Goal: Unclear

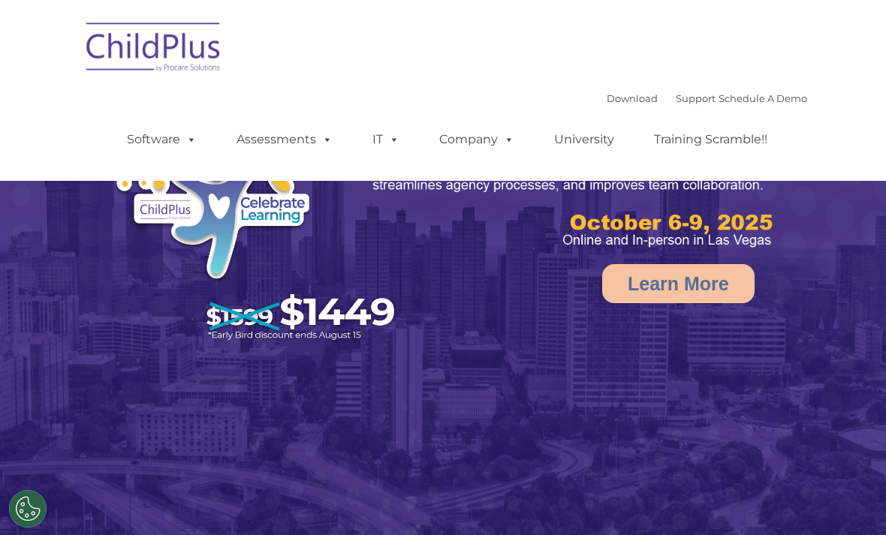
select select "MEDIUM"
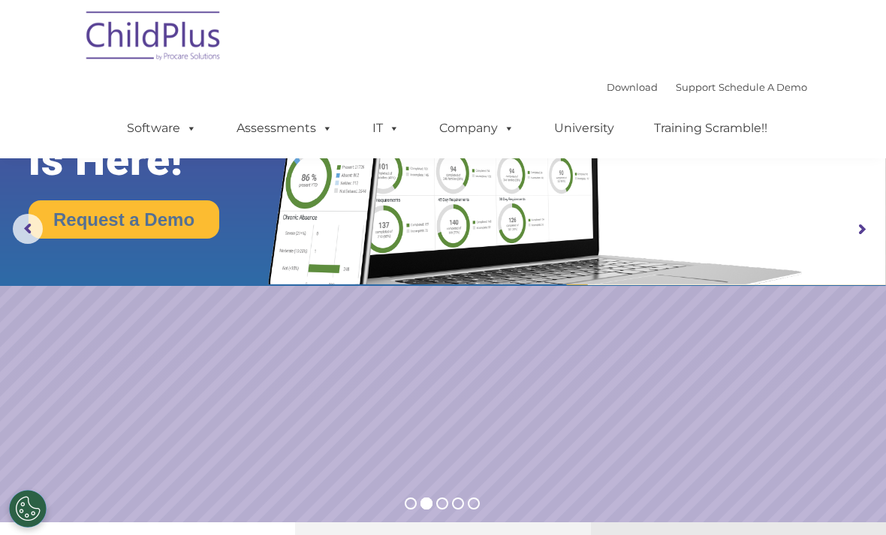
scroll to position [62, 0]
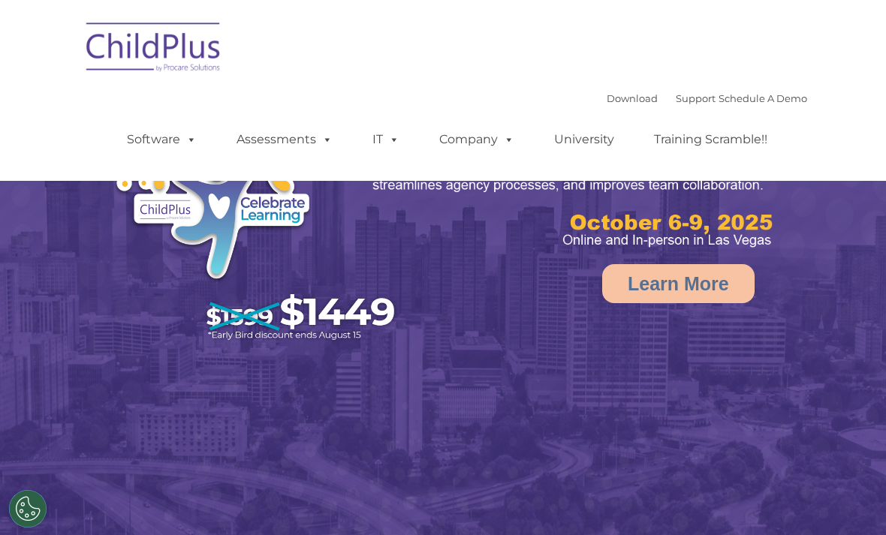
select select "MEDIUM"
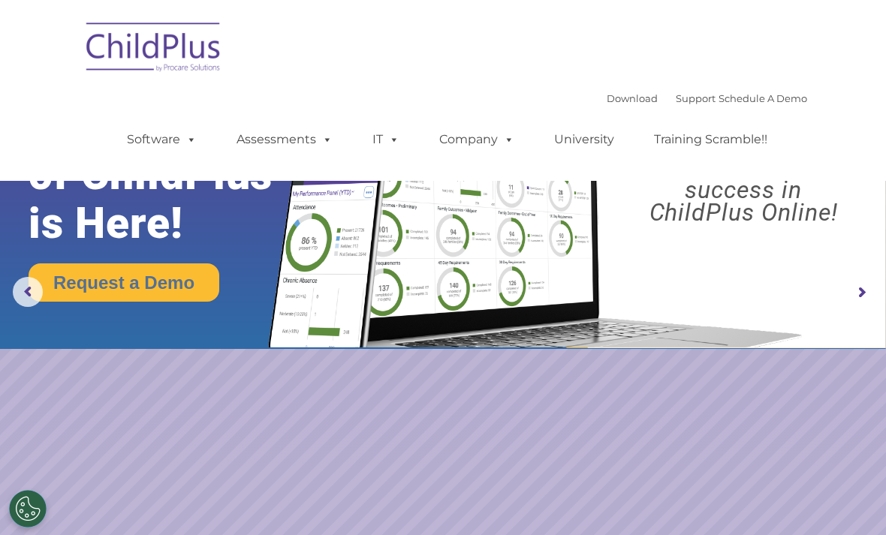
click at [188, 45] on img at bounding box center [154, 49] width 150 height 75
click at [185, 26] on img at bounding box center [154, 49] width 150 height 75
click at [148, 50] on img at bounding box center [154, 49] width 150 height 75
click at [20, 299] on rs-arrow at bounding box center [28, 292] width 30 height 30
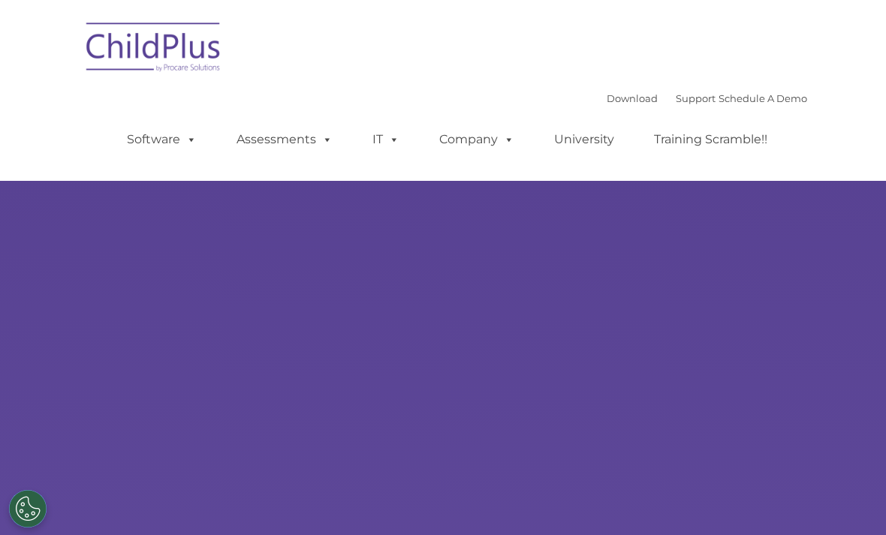
type input ""
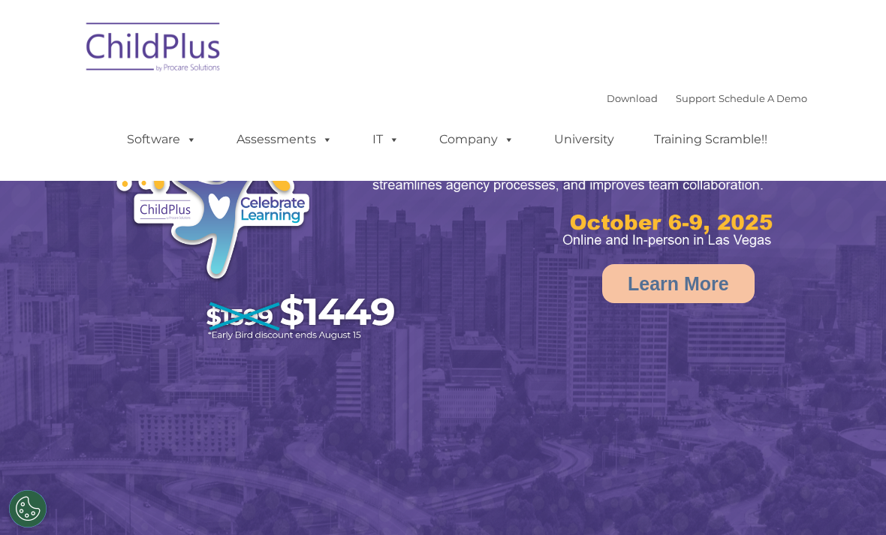
select select "MEDIUM"
